Goal: Information Seeking & Learning: Check status

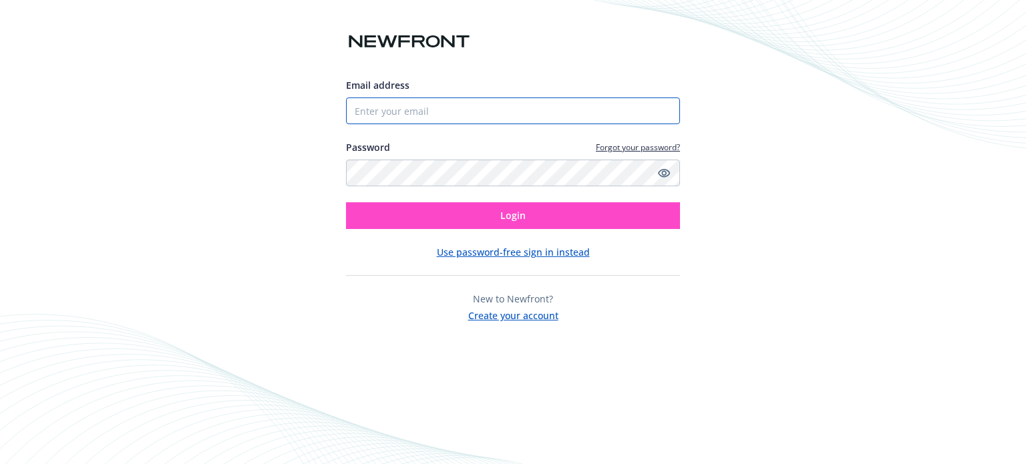
type input "[PERSON_NAME][EMAIL_ADDRESS][PERSON_NAME][DOMAIN_NAME]"
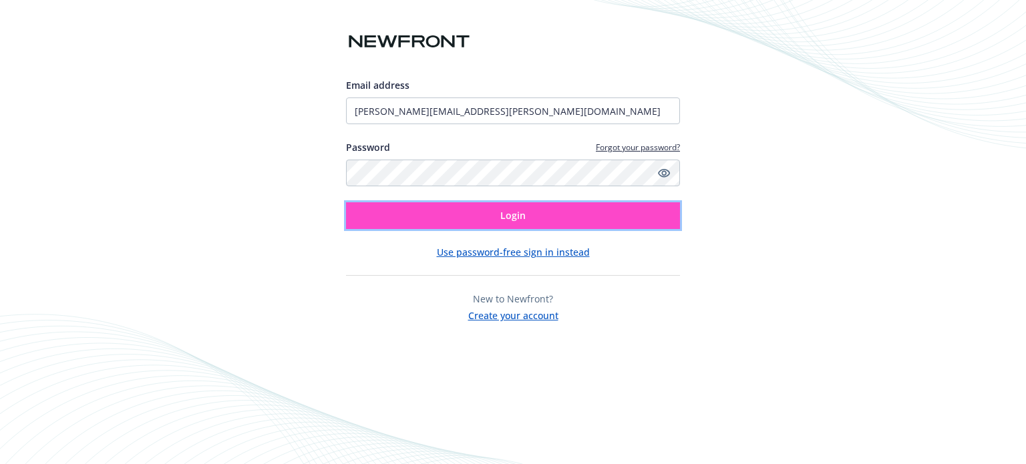
click at [599, 224] on button "Login" at bounding box center [513, 215] width 334 height 27
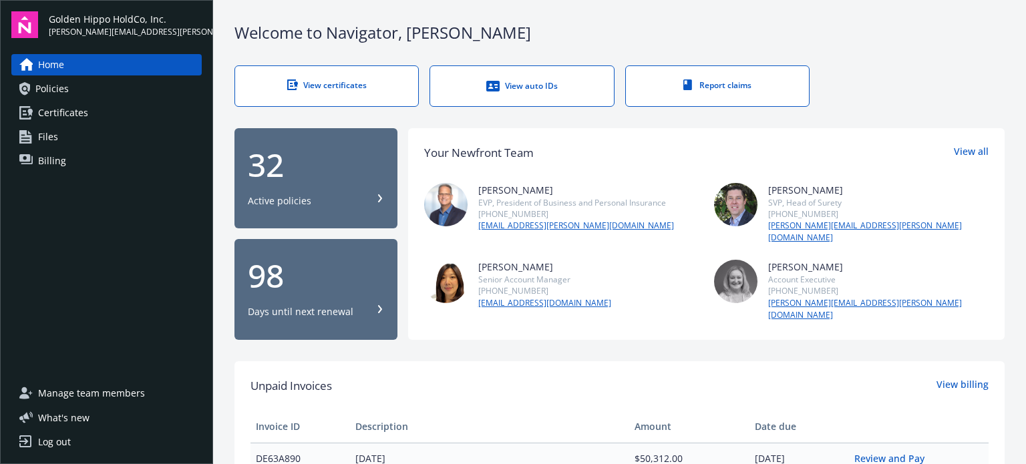
click at [82, 98] on link "Policies" at bounding box center [106, 88] width 190 height 21
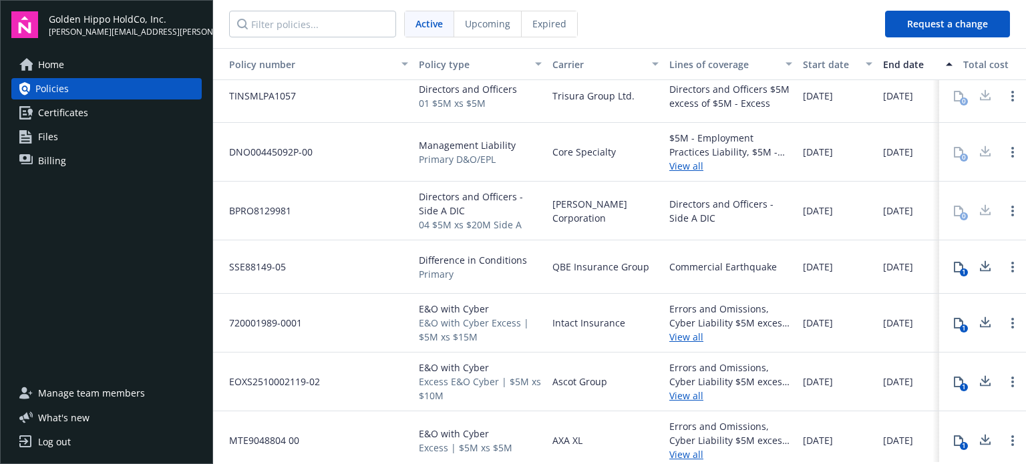
scroll to position [668, 0]
